Goal: Navigation & Orientation: Understand site structure

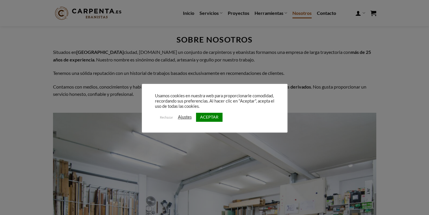
click at [217, 122] on div "Rechazar Ajustes ACEPTAR" at bounding box center [214, 117] width 119 height 12
click at [214, 117] on link "ACEPTAR" at bounding box center [209, 117] width 26 height 9
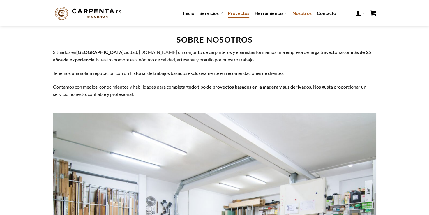
click at [245, 16] on link "Proyectos" at bounding box center [239, 13] width 22 height 10
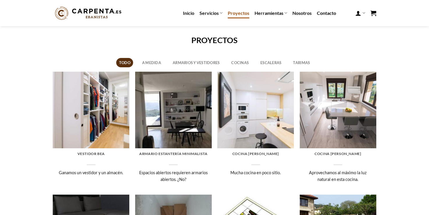
click at [220, 13] on icon at bounding box center [220, 13] width 3 height 6
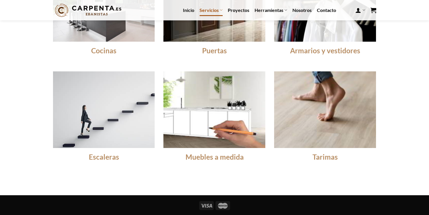
scroll to position [78, 0]
